Goal: Information Seeking & Learning: Learn about a topic

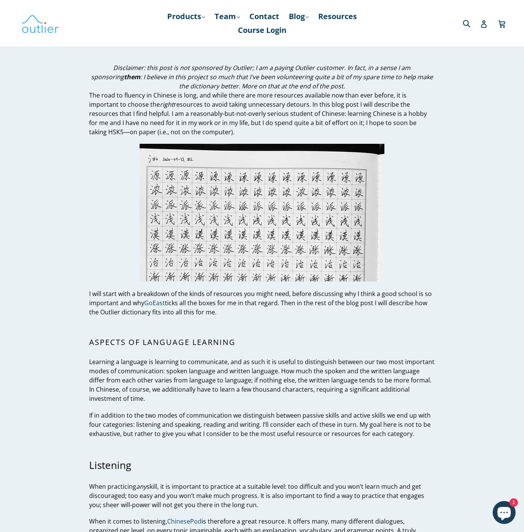
click at [110, 206] on p at bounding box center [262, 213] width 346 height 138
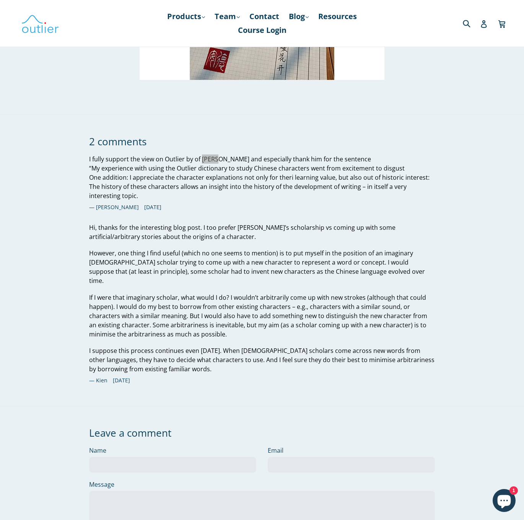
scroll to position [3861, 0]
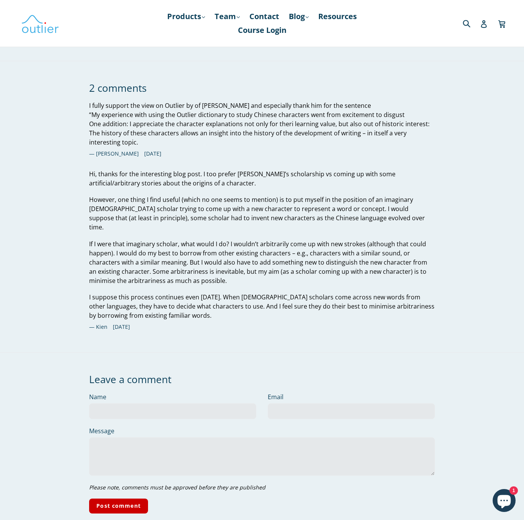
click at [315, 170] on p "Hi, thanks for the interesting blog post. I too prefer Outlier’s scholarship vs…" at bounding box center [262, 179] width 346 height 18
click at [281, 101] on p "I fully support the view on Outlier by of Edsko de Vries and especially thank h…" at bounding box center [262, 124] width 346 height 46
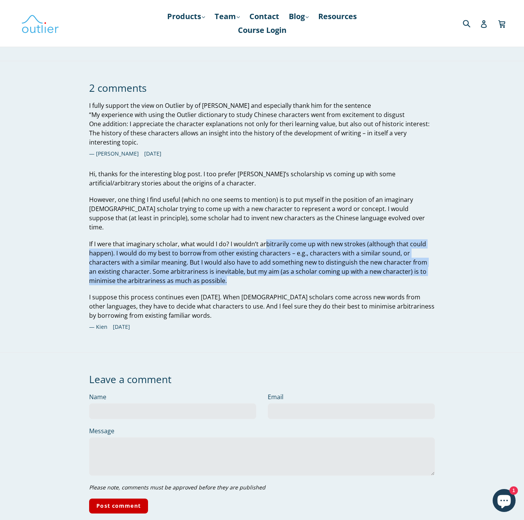
drag, startPoint x: 256, startPoint y: 248, endPoint x: 266, endPoint y: 211, distance: 38.4
click at [266, 240] on p "If I were that imaginary scholar, what would I do? I wouldn’t arbitrarily come …" at bounding box center [262, 263] width 346 height 46
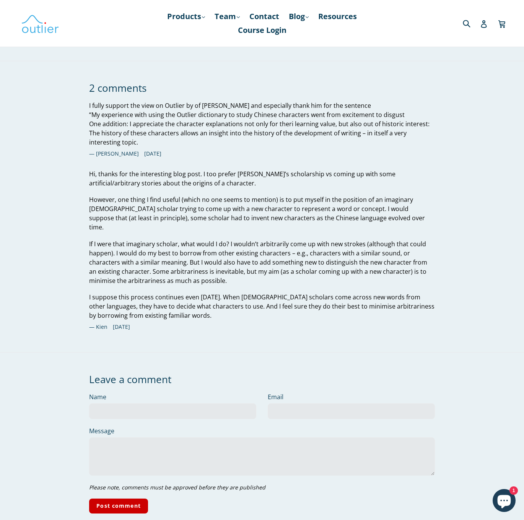
click at [266, 240] on p "If I were that imaginary scholar, what would I do? I wouldn’t arbitrarily come …" at bounding box center [262, 263] width 346 height 46
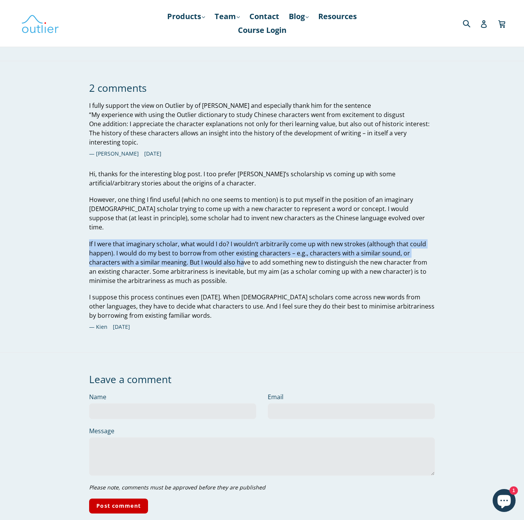
drag, startPoint x: 252, startPoint y: 210, endPoint x: 242, endPoint y: 231, distance: 23.3
click at [242, 231] on div "Hi, thanks for the interesting blog post. I too prefer Outlier’s scholarship vs…" at bounding box center [262, 245] width 346 height 151
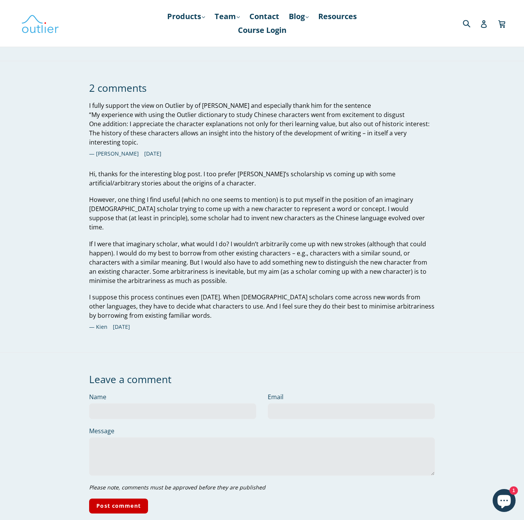
click at [241, 240] on p "If I were that imaginary scholar, what would I do? I wouldn’t arbitrarily come …" at bounding box center [262, 263] width 346 height 46
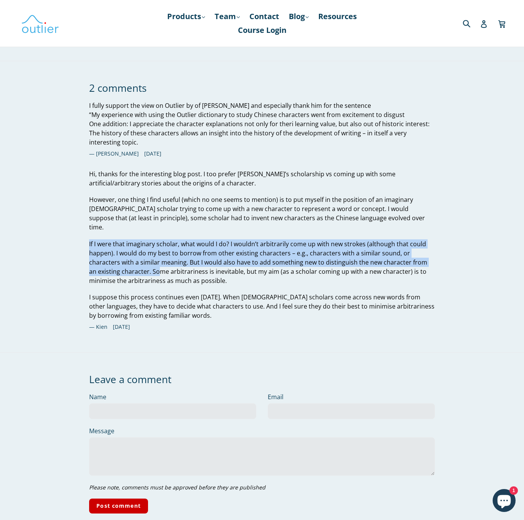
drag, startPoint x: 165, startPoint y: 210, endPoint x: 151, endPoint y: 243, distance: 35.7
click at [151, 243] on div "Hi, thanks for the interesting blog post. I too prefer Outlier’s scholarship vs…" at bounding box center [262, 245] width 346 height 151
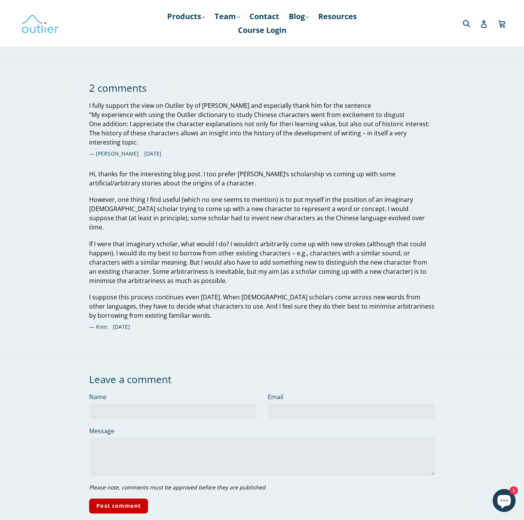
click at [154, 241] on p "If I were that imaginary scholar, what would I do? I wouldn’t arbitrarily come …" at bounding box center [262, 263] width 346 height 46
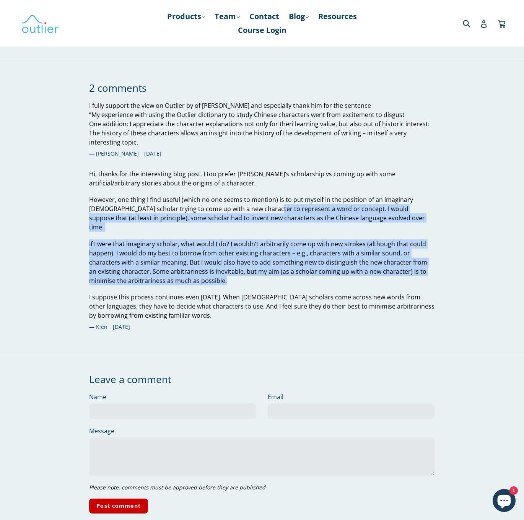
drag, startPoint x: 240, startPoint y: 212, endPoint x: 235, endPoint y: 248, distance: 36.3
click at [235, 248] on div "Hi, thanks for the interesting blog post. I too prefer Outlier’s scholarship vs…" at bounding box center [262, 245] width 346 height 151
click at [235, 248] on p "If I were that imaginary scholar, what would I do? I wouldn’t arbitrarily come …" at bounding box center [262, 263] width 346 height 46
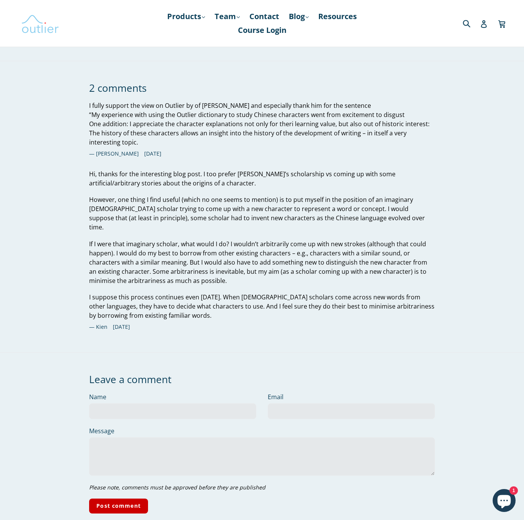
click at [40, 18] on img at bounding box center [40, 23] width 38 height 22
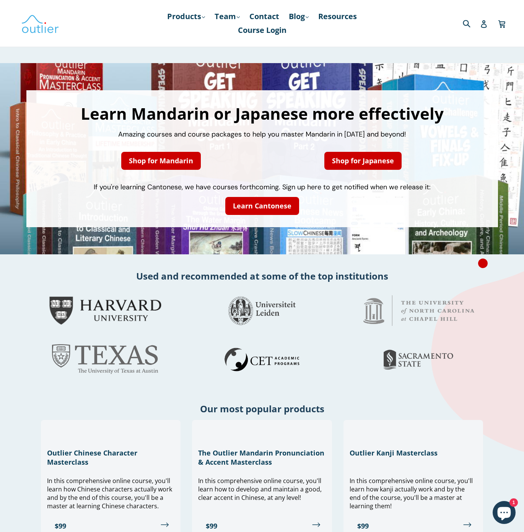
click at [373, 198] on div at bounding box center [418, 205] width 145 height 27
